Goal: Check status: Check status

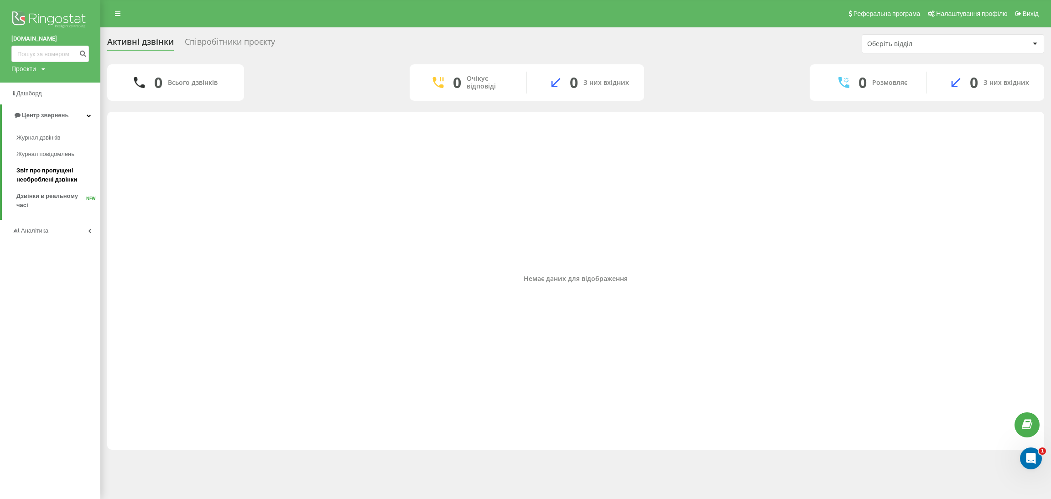
click at [34, 175] on span "Звіт про пропущені необроблені дзвінки" at bounding box center [55, 175] width 79 height 18
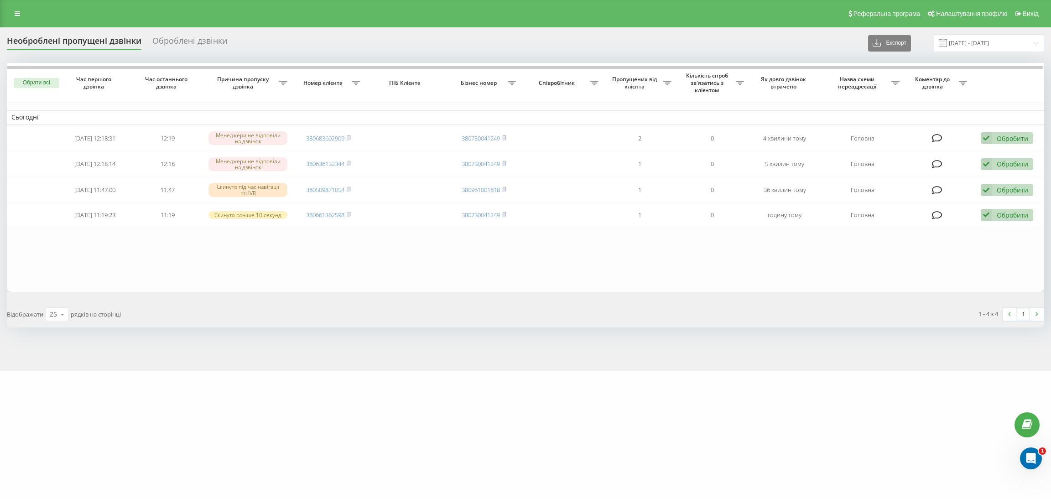
drag, startPoint x: 950, startPoint y: 372, endPoint x: 937, endPoint y: 381, distance: 15.8
click at [950, 372] on div "[DOMAIN_NAME] Проекти [DOMAIN_NAME] Дашборд Центр звернень Журнал дзвінків Журн…" at bounding box center [525, 249] width 1051 height 499
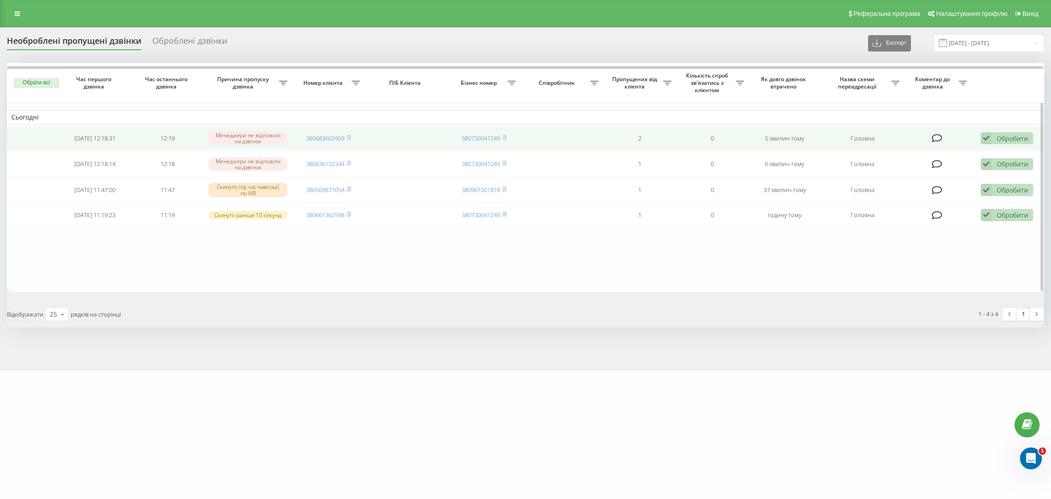
click at [316, 143] on td "380683602909" at bounding box center [328, 138] width 72 height 24
click at [325, 136] on link "380683602909" at bounding box center [325, 138] width 38 height 8
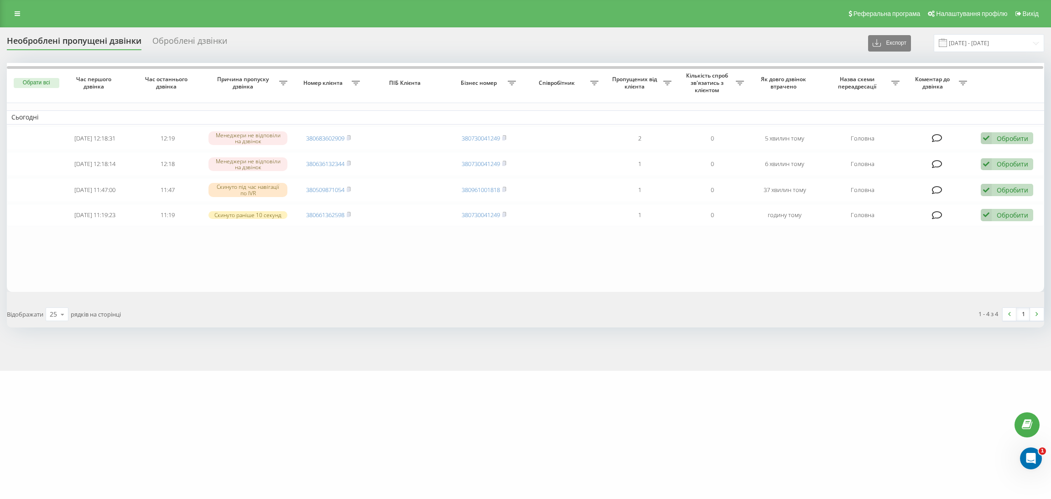
click at [461, 455] on div "marketopt.ua Проекти marketopt.ua Дашборд Центр звернень Журнал дзвінків Журнал…" at bounding box center [525, 249] width 1051 height 499
